Goal: Task Accomplishment & Management: Manage account settings

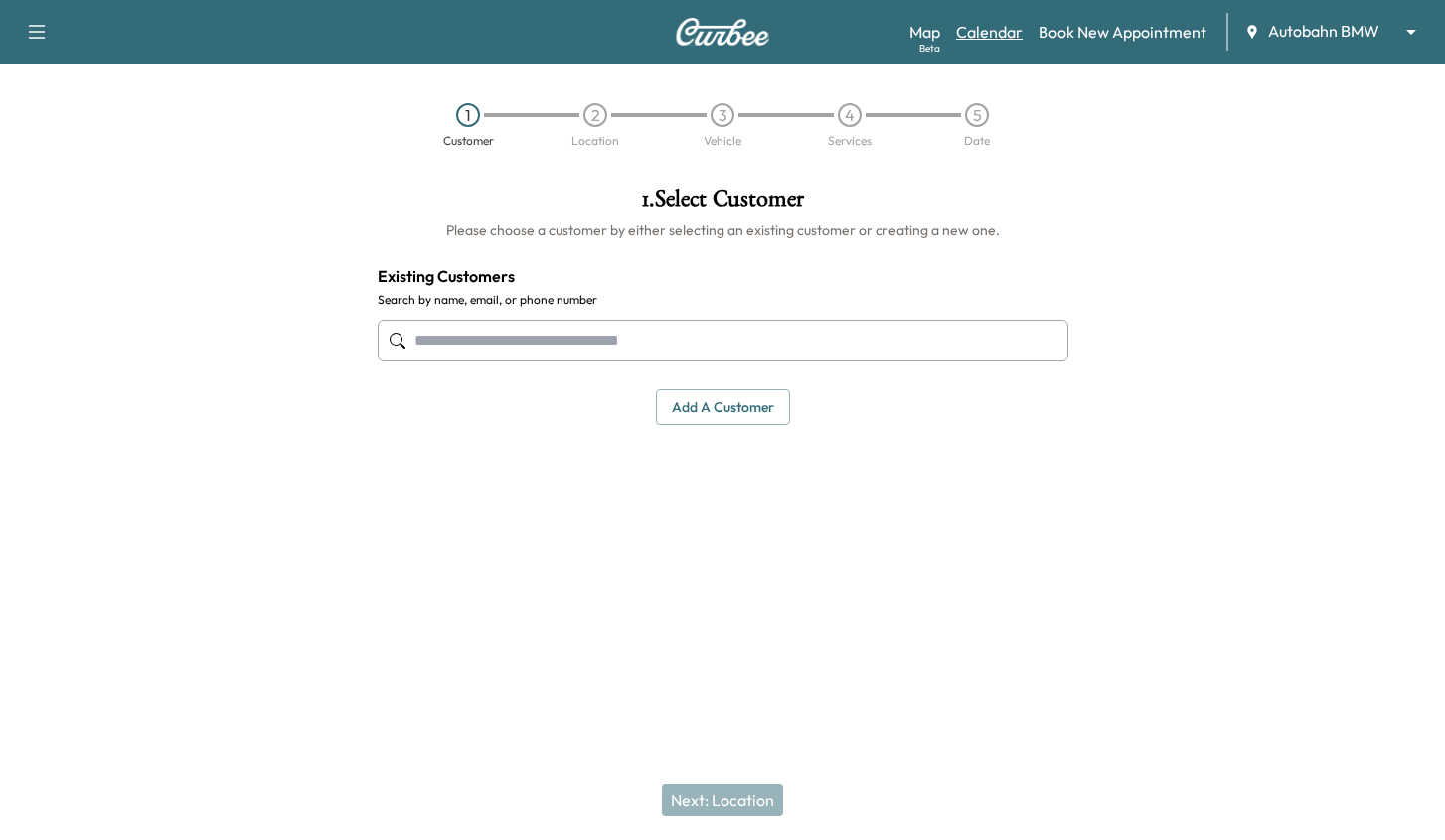
click at [982, 24] on link "Calendar" at bounding box center [989, 32] width 67 height 24
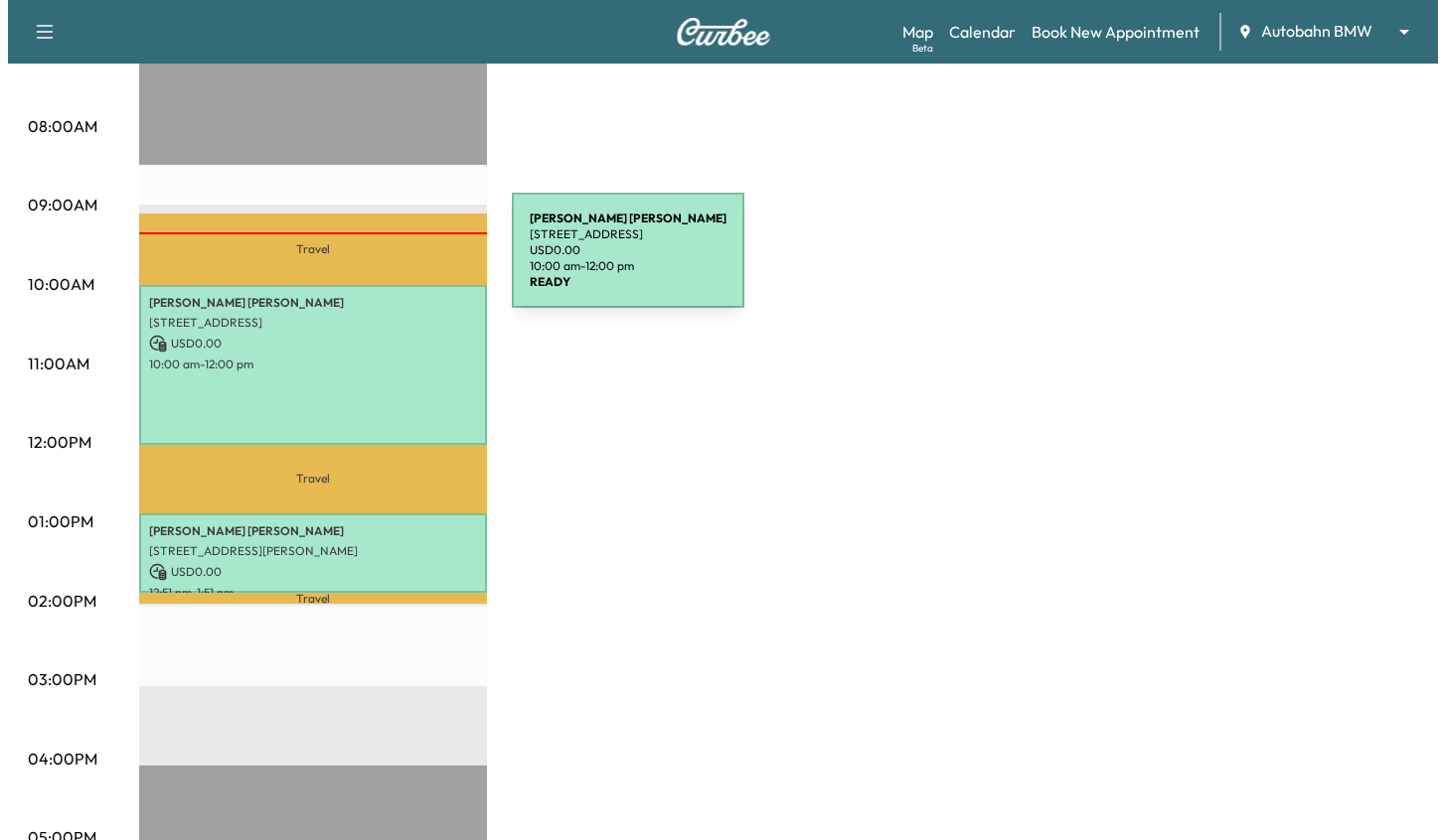
scroll to position [497, 0]
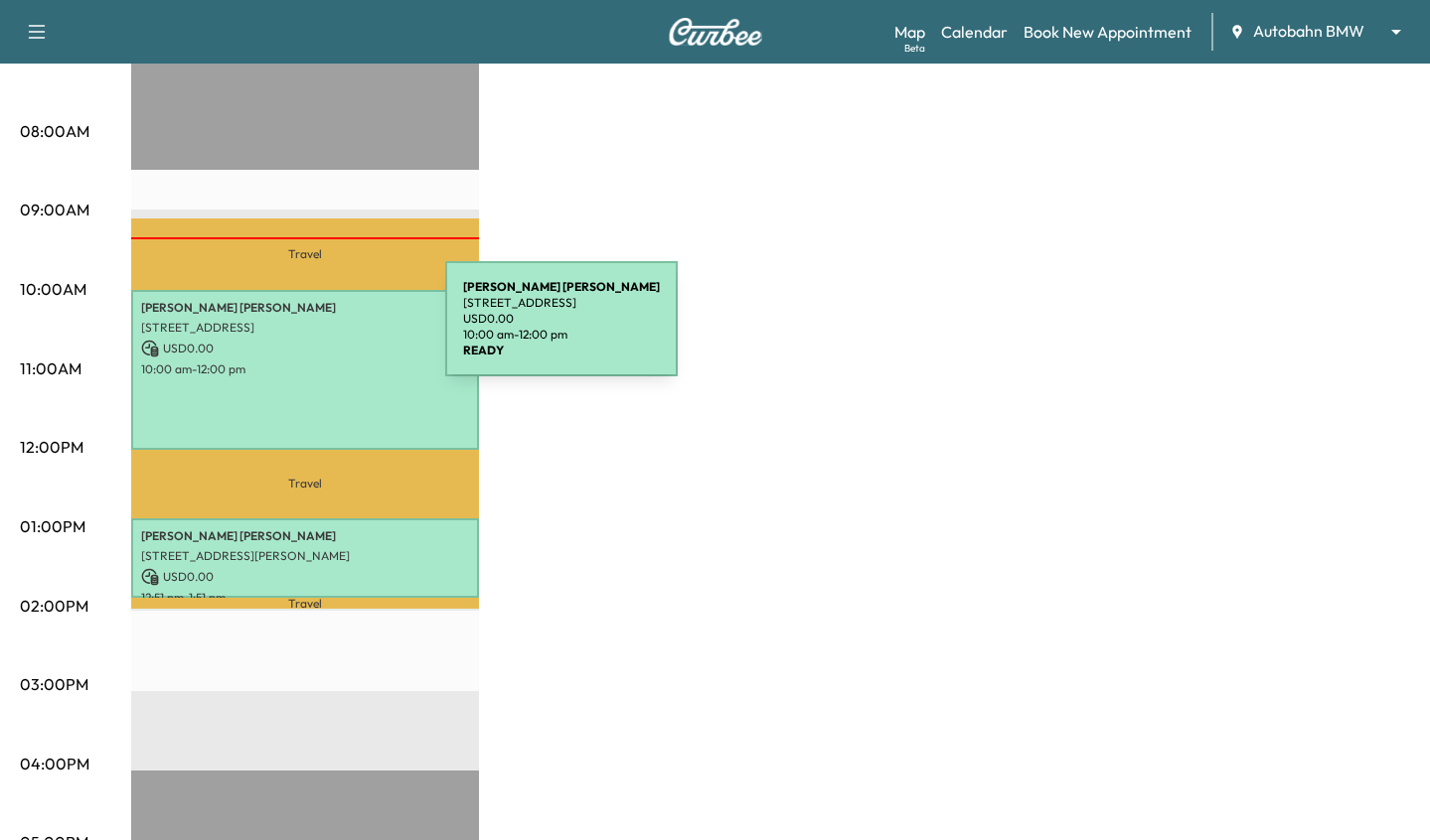
click at [296, 331] on p "[STREET_ADDRESS]" at bounding box center [304, 328] width 328 height 16
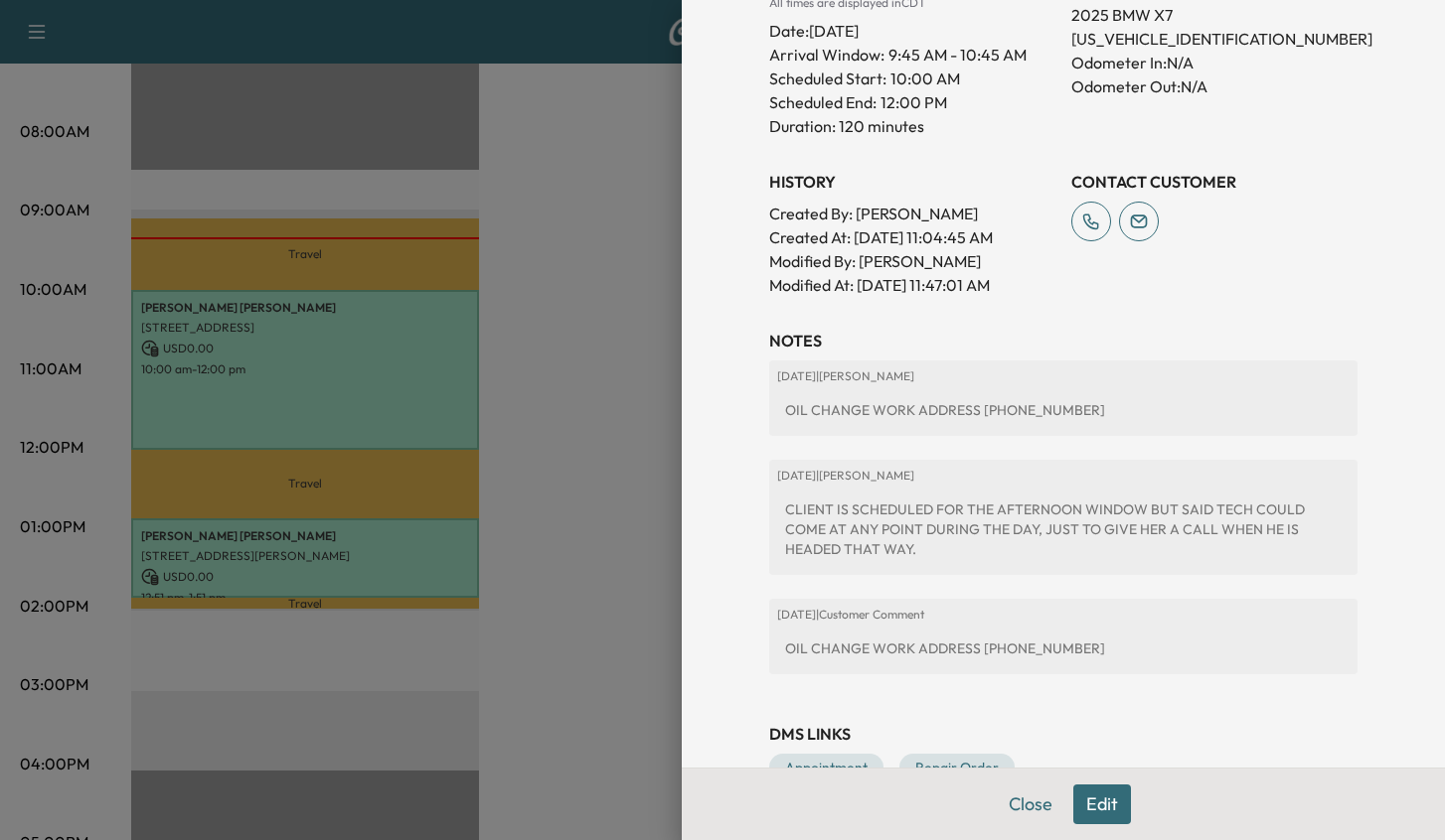
scroll to position [649, 0]
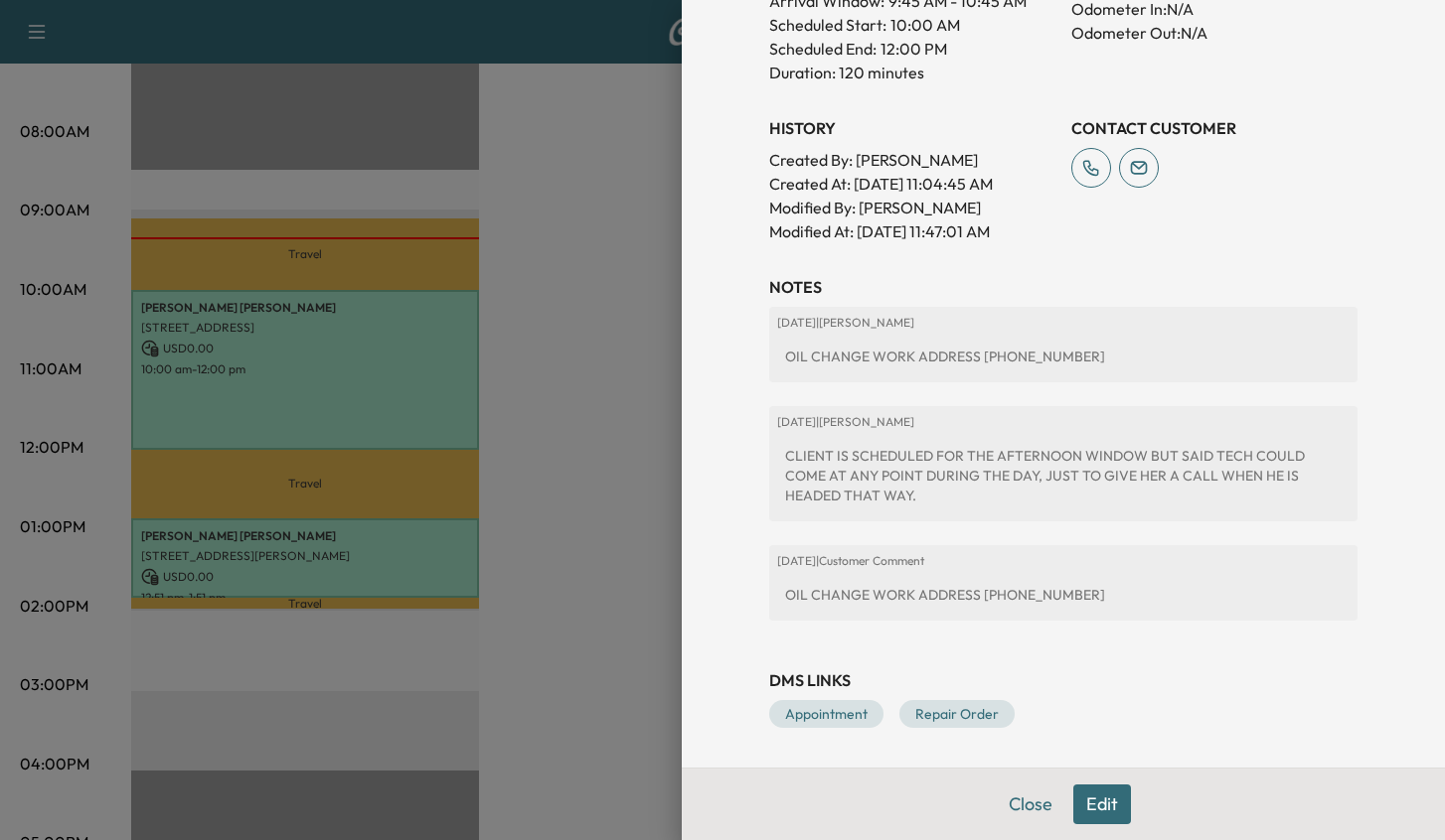
click at [797, 736] on div "Appointment Details Services MOBILE12 - FULL SYNTHETIC OIL CHANGE $ 0.00 Tax $ …" at bounding box center [1063, 59] width 636 height 1418
click at [799, 727] on link "Appointment" at bounding box center [826, 714] width 115 height 28
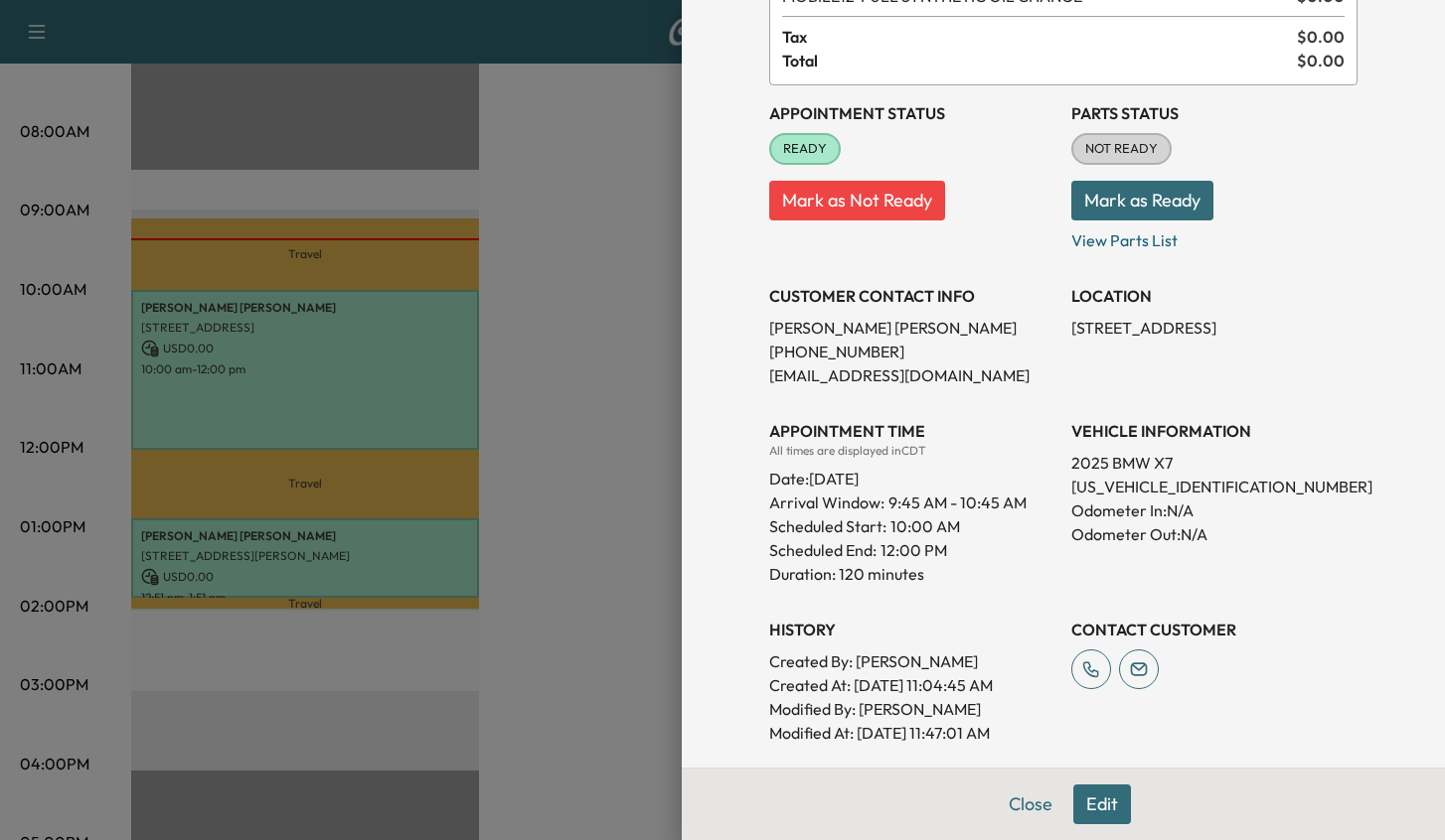
scroll to position [0, 0]
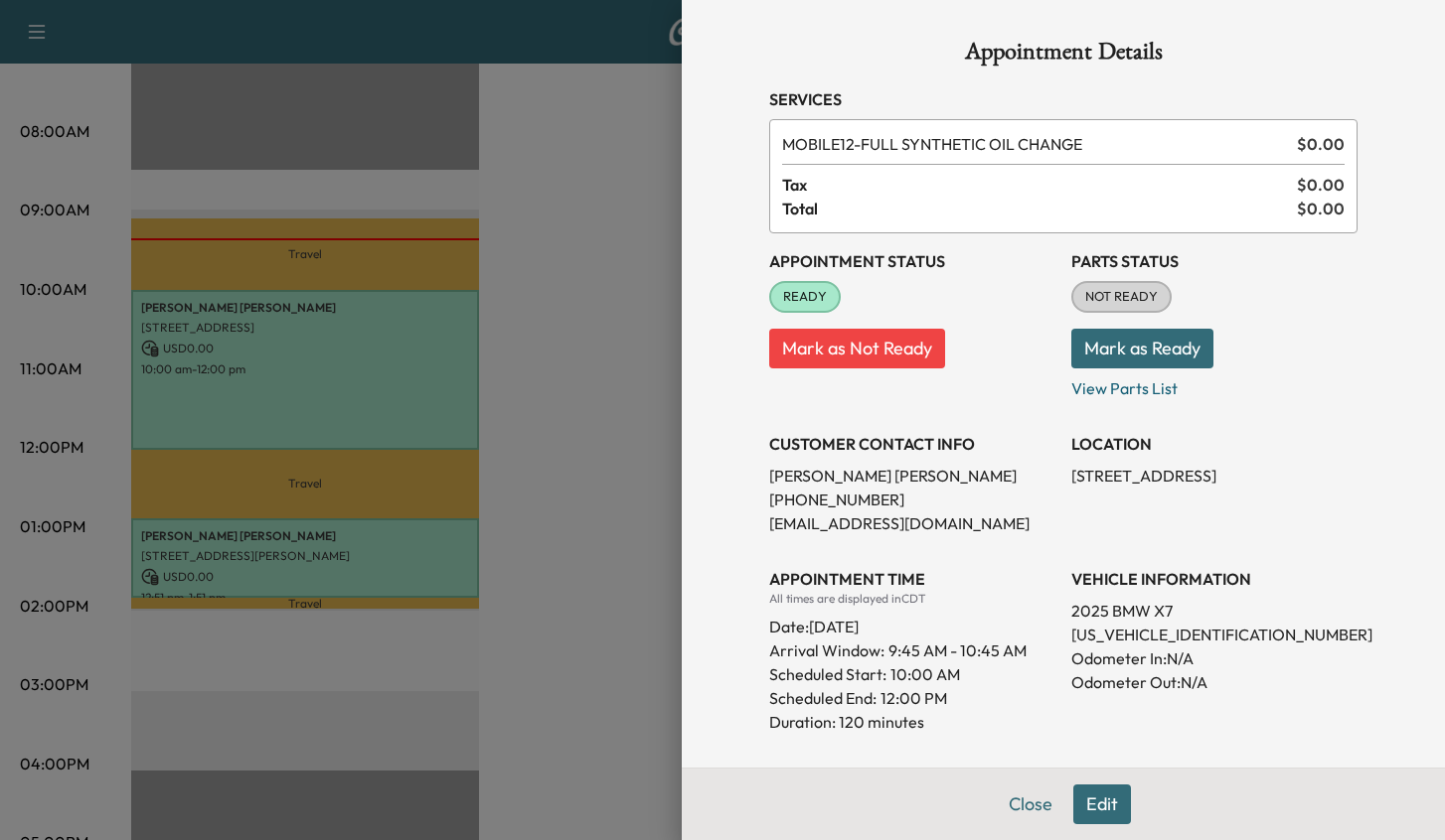
click at [1133, 338] on button "Mark as Ready" at bounding box center [1142, 349] width 142 height 40
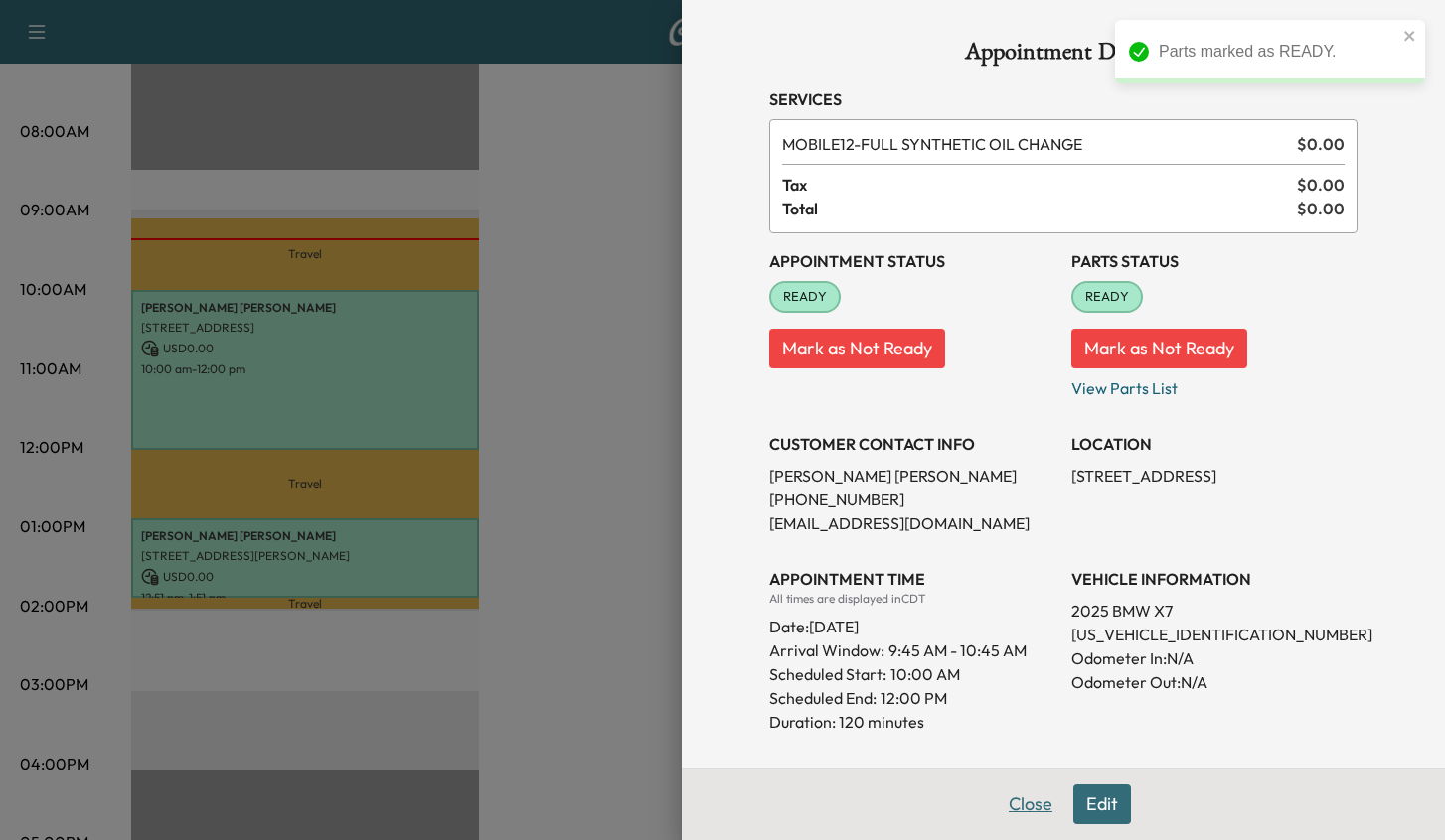
click at [1001, 807] on button "Close" at bounding box center [1031, 805] width 70 height 40
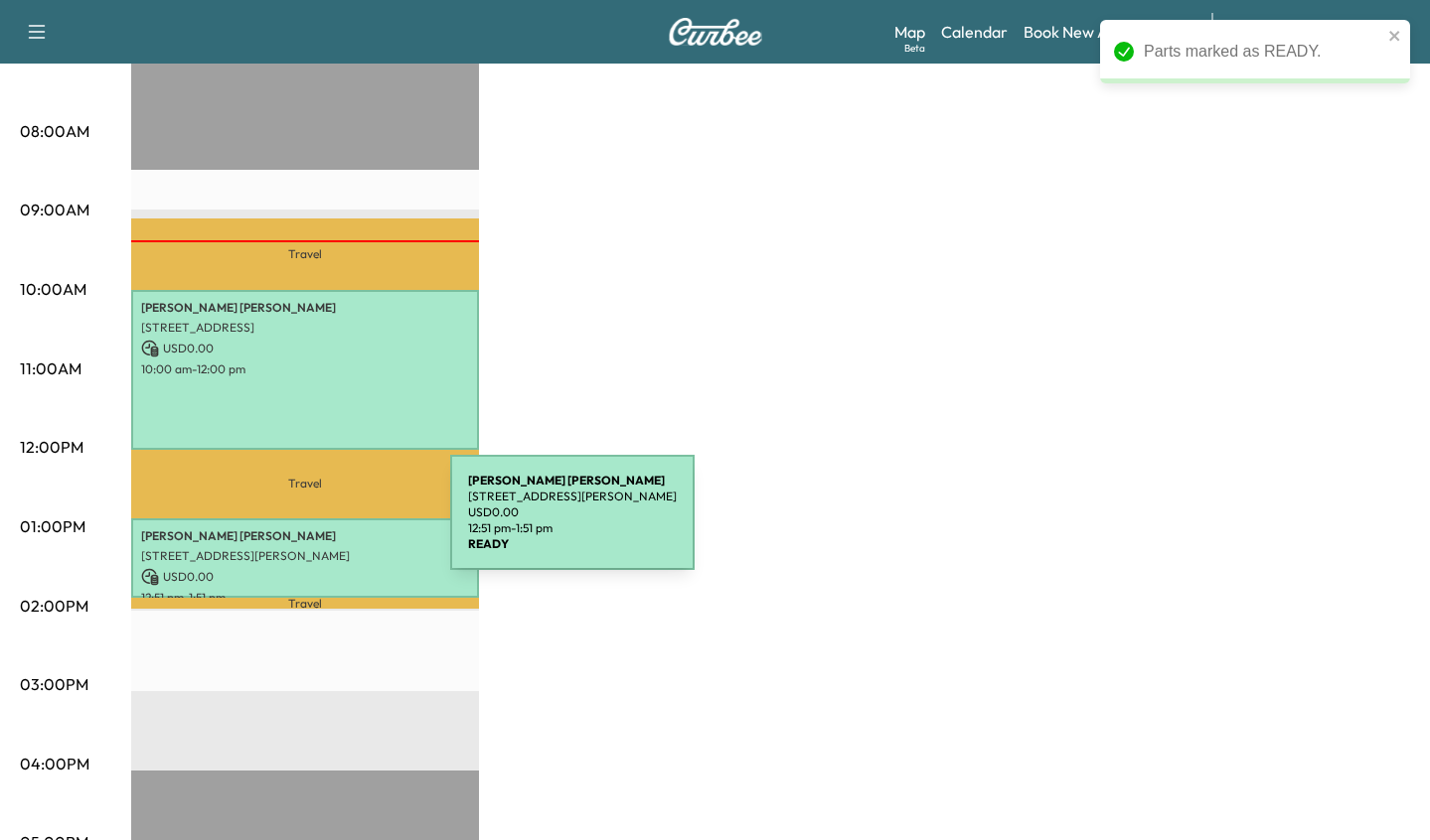
click at [300, 538] on p "[PERSON_NAME]" at bounding box center [304, 537] width 328 height 16
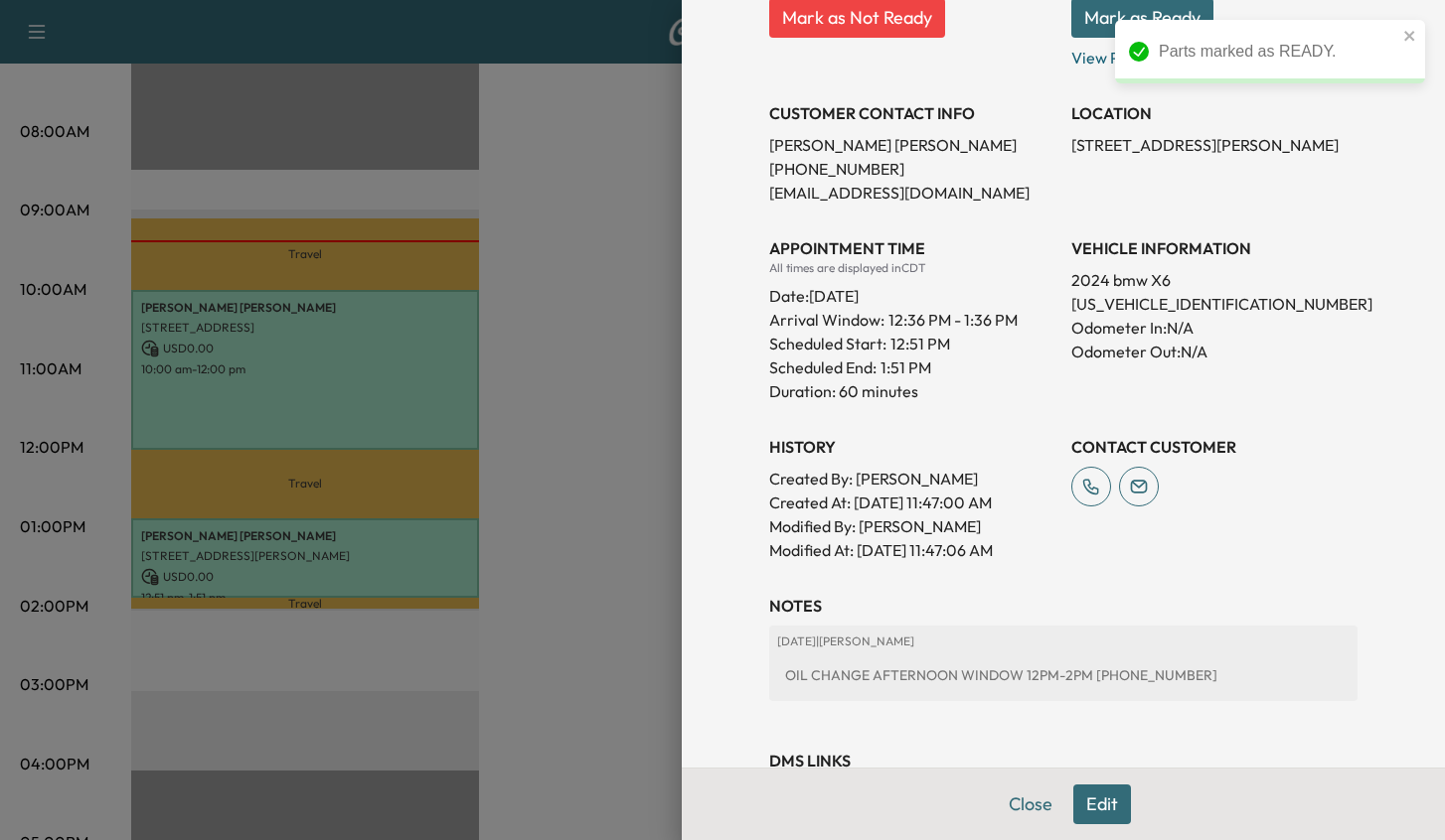
scroll to position [397, 0]
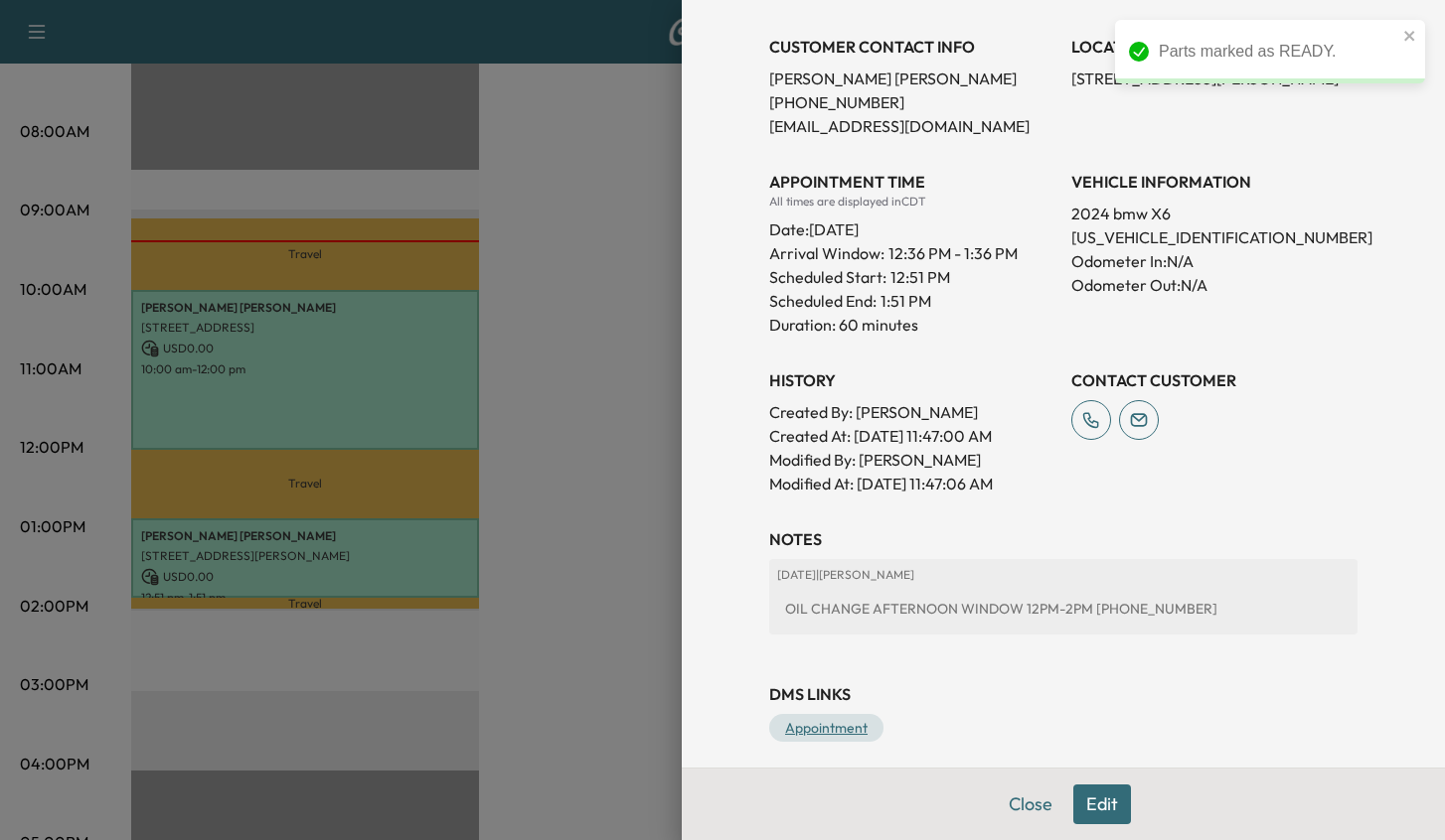
click at [834, 741] on link "Appointment" at bounding box center [826, 728] width 115 height 28
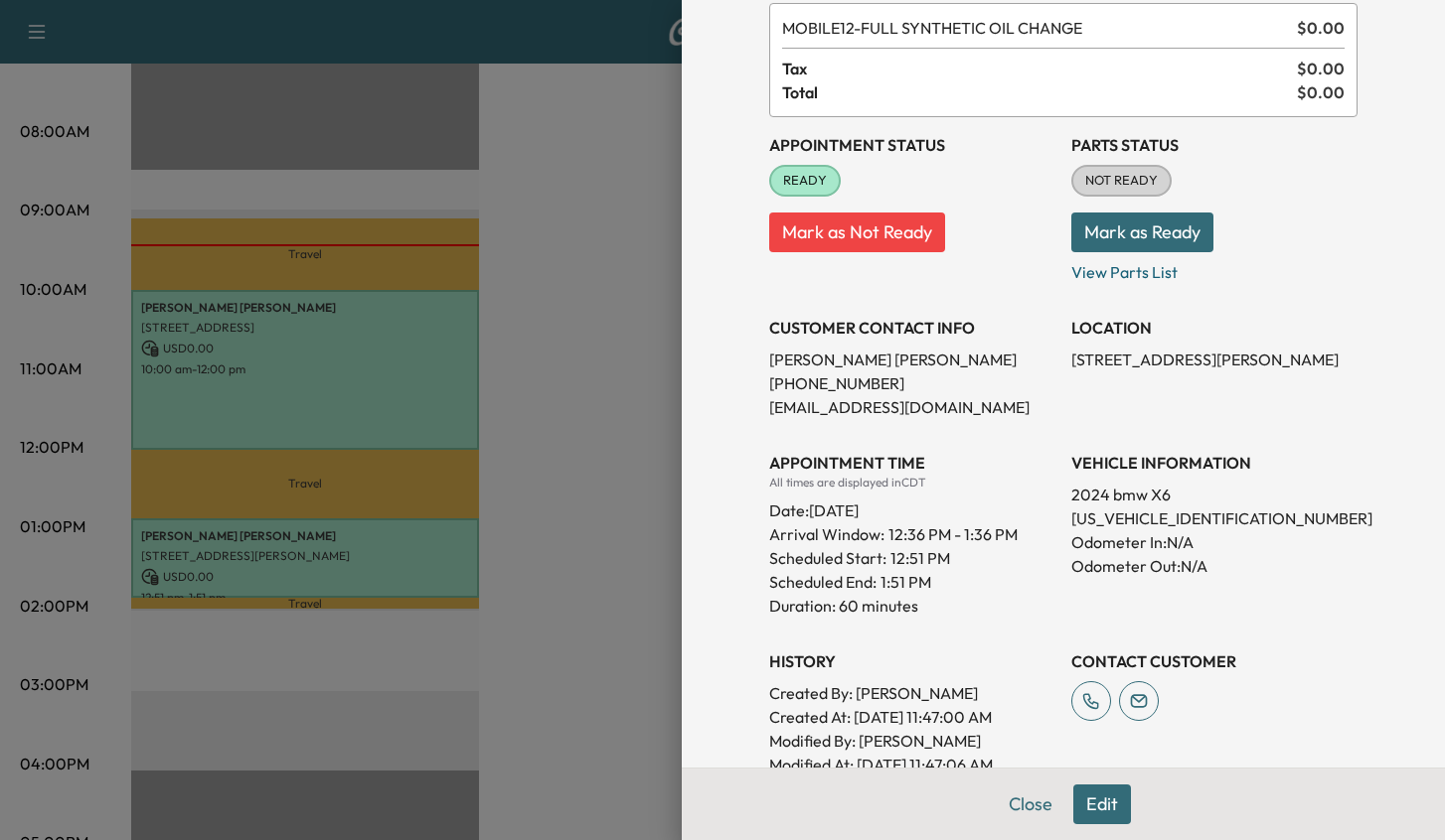
scroll to position [114, 0]
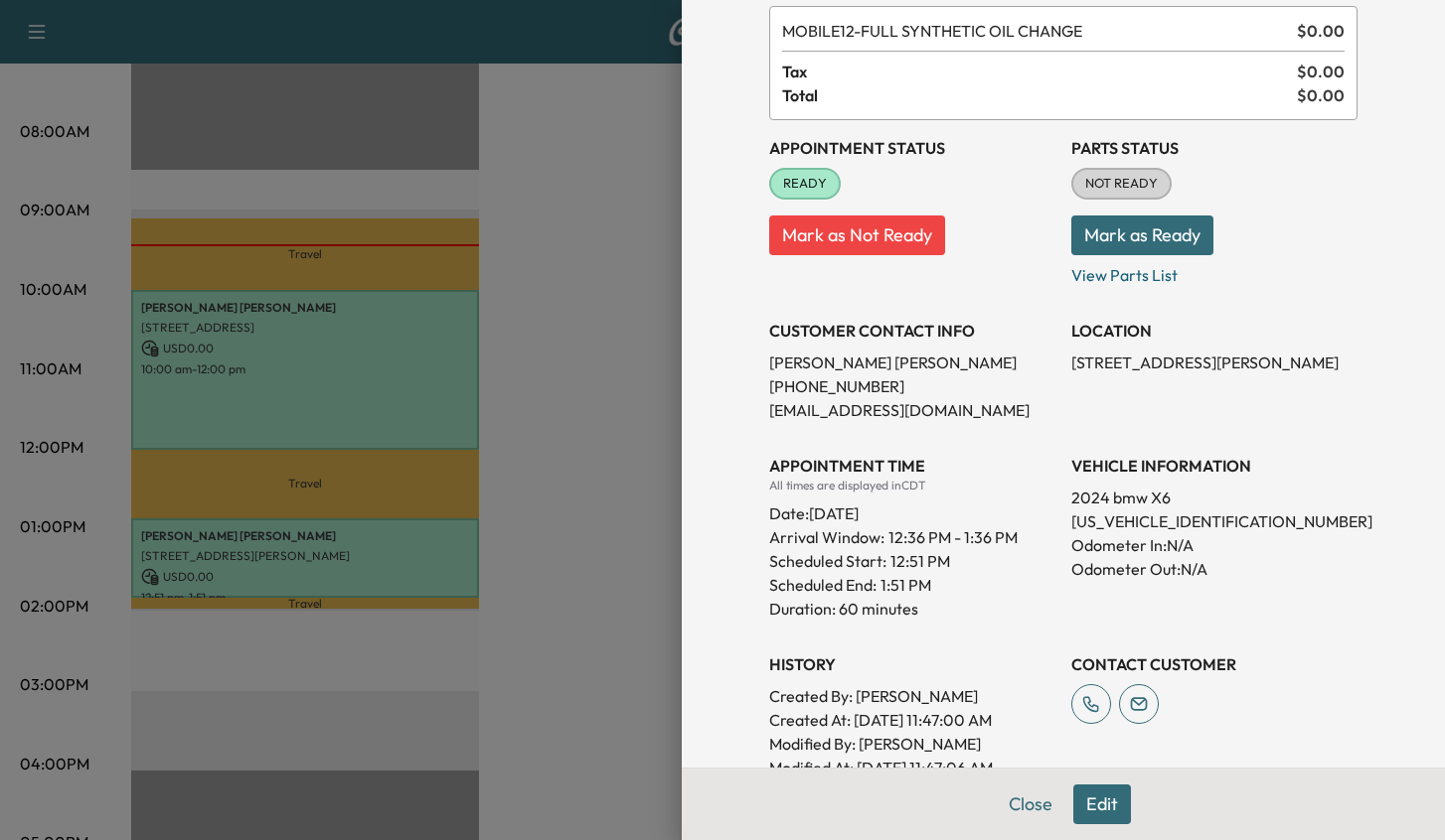
click at [1146, 231] on button "Mark as Ready" at bounding box center [1142, 235] width 142 height 40
